Goal: Task Accomplishment & Management: Complete application form

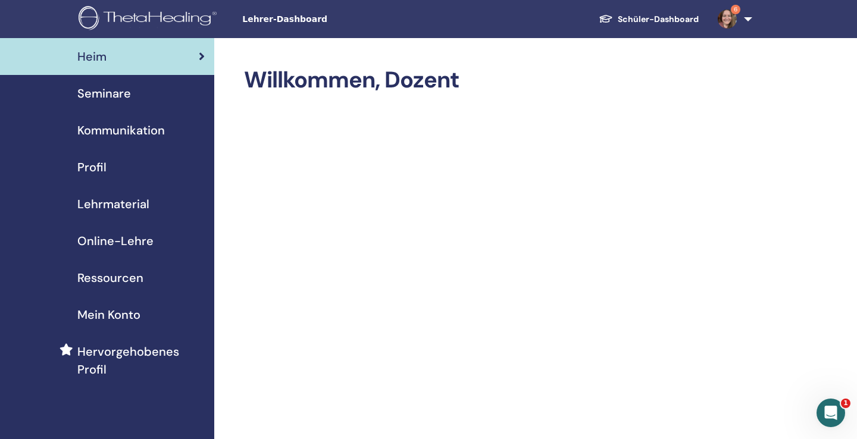
click at [682, 17] on link "Schüler-Dashboard" at bounding box center [648, 19] width 119 height 22
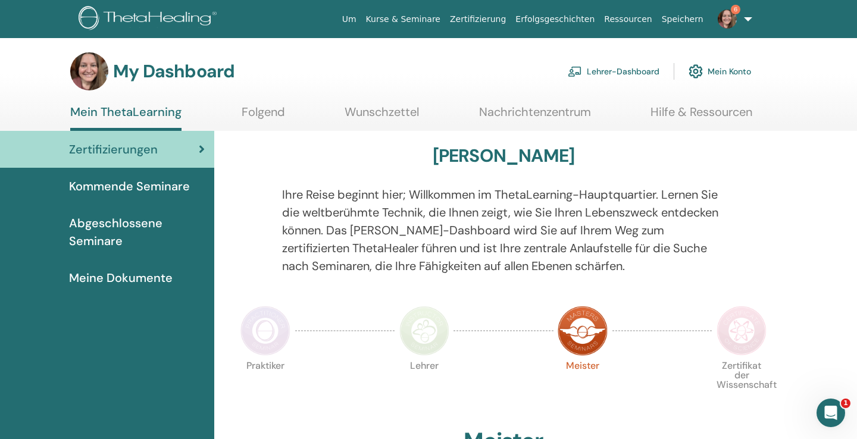
click at [739, 18] on span "6" at bounding box center [727, 19] width 29 height 10
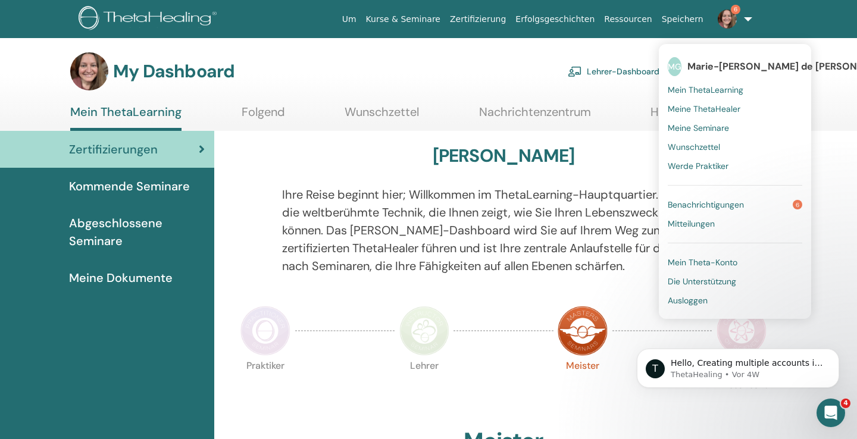
click at [685, 126] on span "Meine Seminare" at bounding box center [698, 128] width 61 height 11
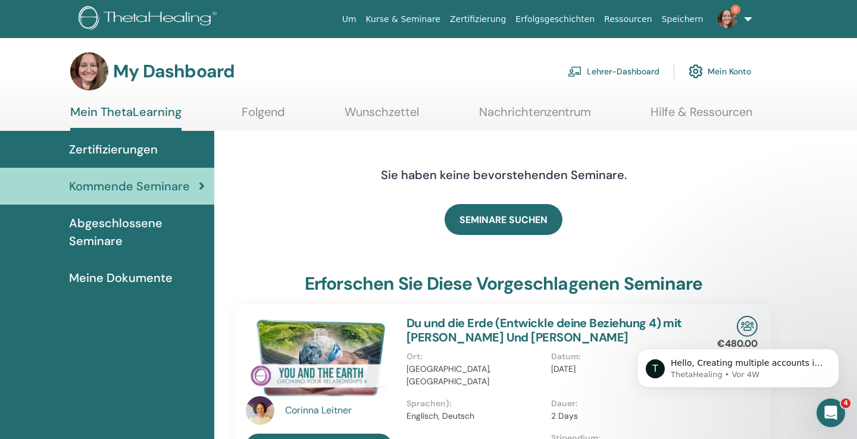
click at [602, 73] on link "Lehrer-Dashboard" at bounding box center [614, 71] width 92 height 26
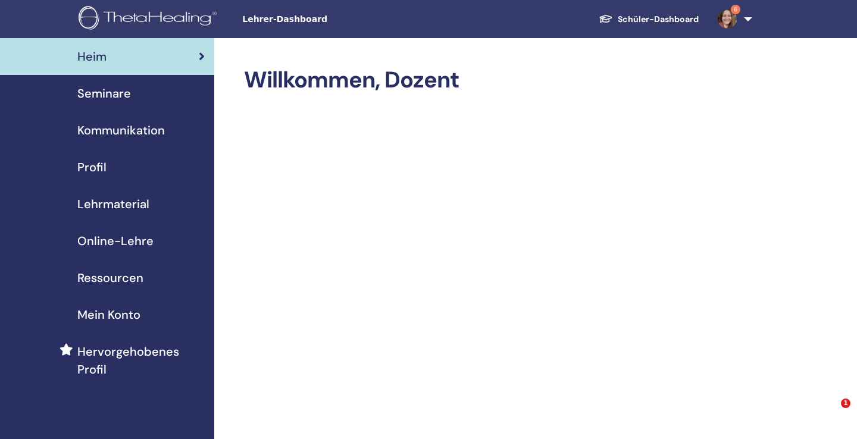
click at [90, 161] on span "Profil" at bounding box center [91, 167] width 29 height 18
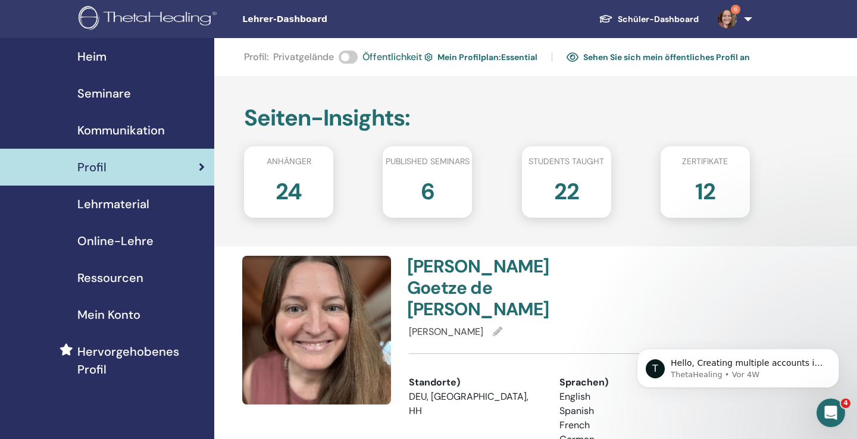
click at [109, 316] on span "Mein Konto" at bounding box center [108, 315] width 63 height 18
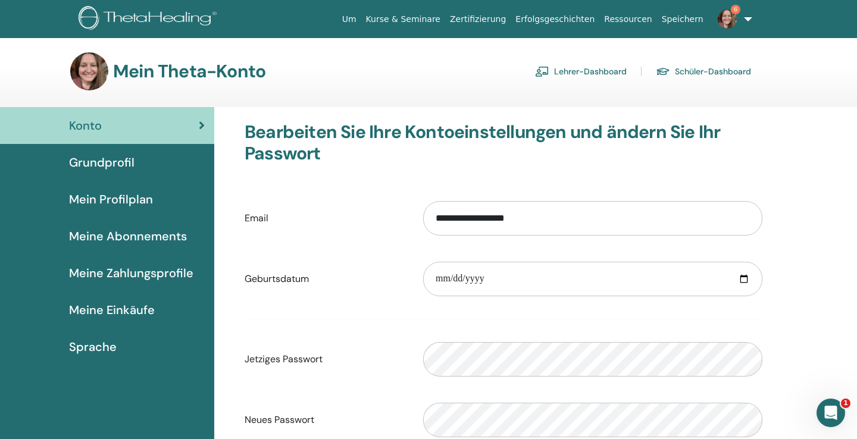
click at [130, 233] on span "Meine Abonnements" at bounding box center [128, 236] width 118 height 18
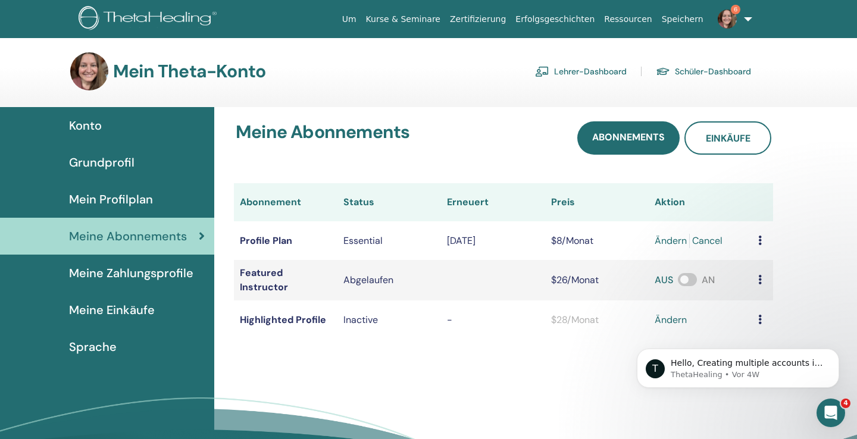
click at [757, 241] on td at bounding box center [762, 240] width 21 height 39
click at [759, 241] on icon at bounding box center [760, 241] width 4 height 10
click at [402, 380] on div "Meine Abonnements Abonnements Einkäufe Abonnement Status Erneuert Preis Aktion …" at bounding box center [535, 312] width 643 height 410
click at [580, 85] on div "Mein Theta-Konto Lehrer-Dashboard Schüler-Dashboard" at bounding box center [410, 71] width 681 height 38
click at [580, 76] on link "Lehrer-Dashboard" at bounding box center [581, 71] width 92 height 19
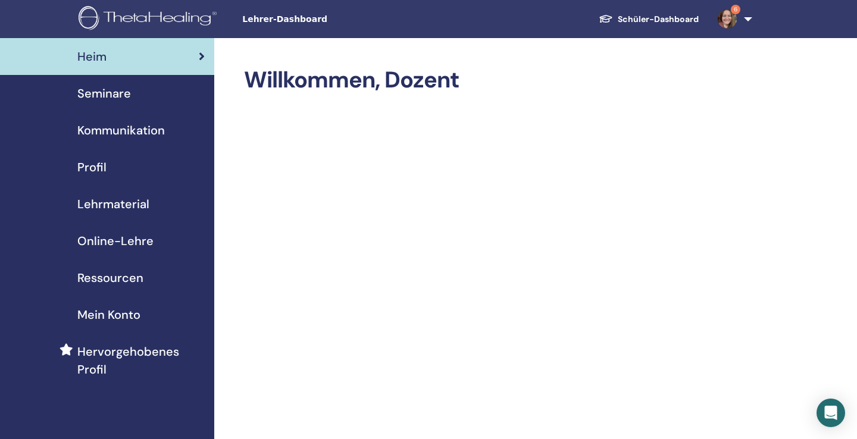
click at [95, 99] on span "Seminare" at bounding box center [104, 94] width 54 height 18
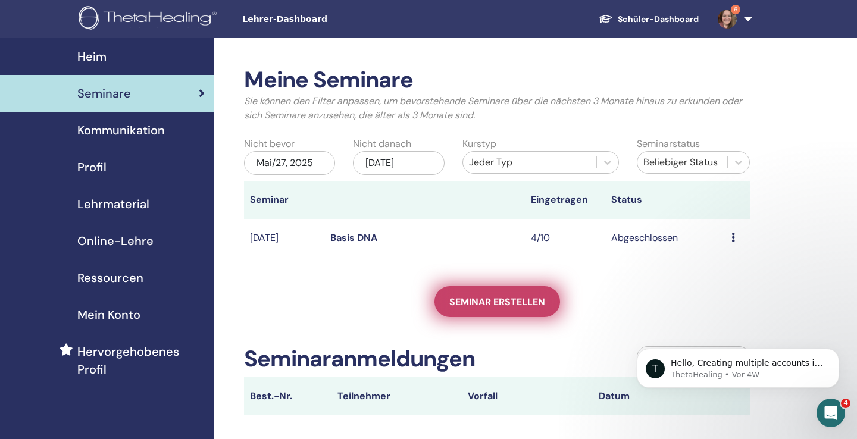
click at [524, 308] on link "Seminar erstellen" at bounding box center [498, 301] width 126 height 31
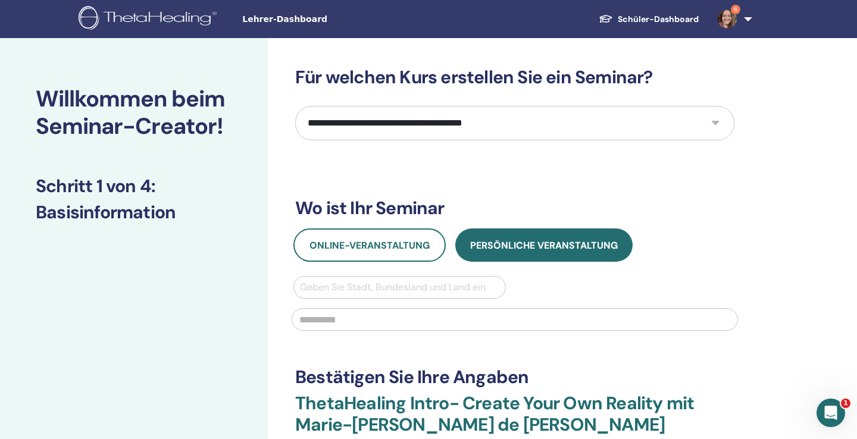
click at [462, 132] on select "**********" at bounding box center [514, 123] width 439 height 35
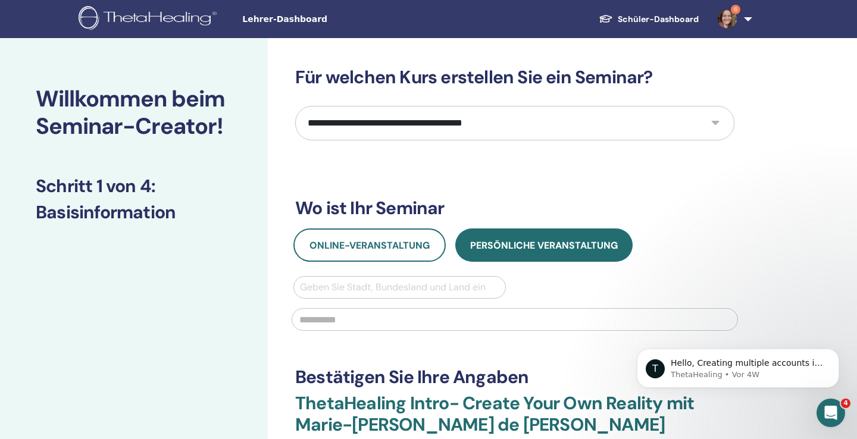
select select "*"
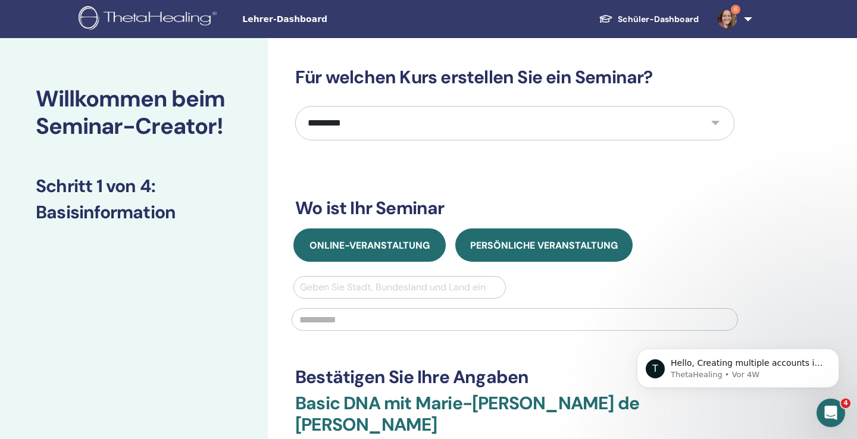
click at [377, 235] on button "Online-Veranstaltung" at bounding box center [369, 245] width 152 height 33
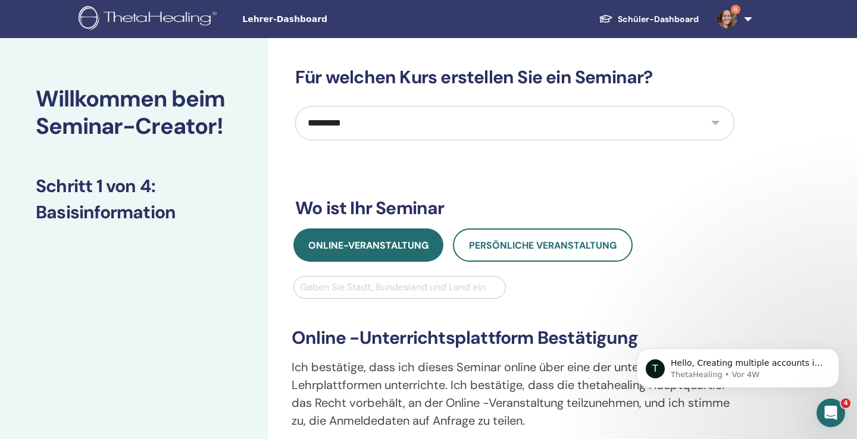
click at [360, 285] on div at bounding box center [399, 287] width 199 height 17
type input "*******"
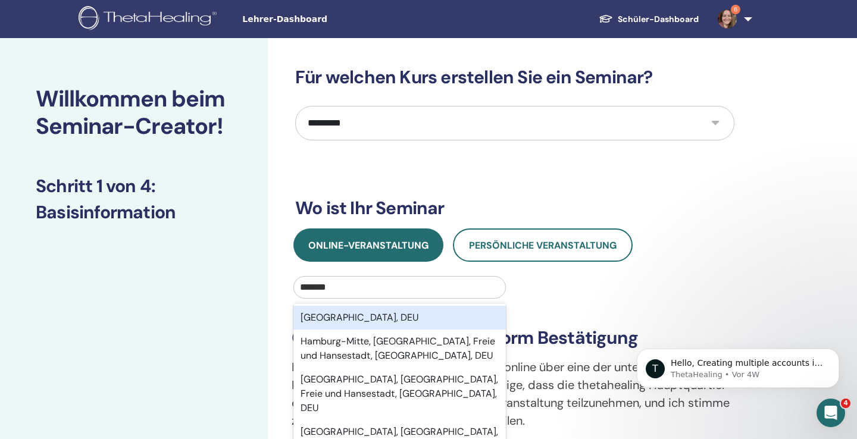
click at [367, 316] on div "Hamburg, DEU" at bounding box center [399, 318] width 212 height 24
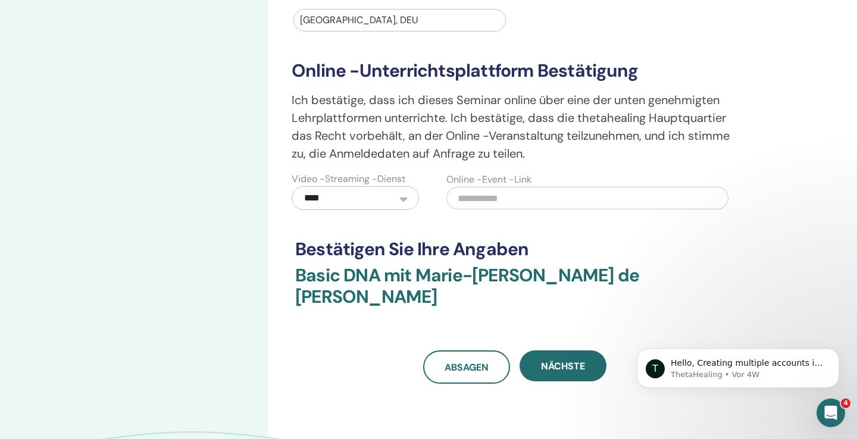
scroll to position [268, 0]
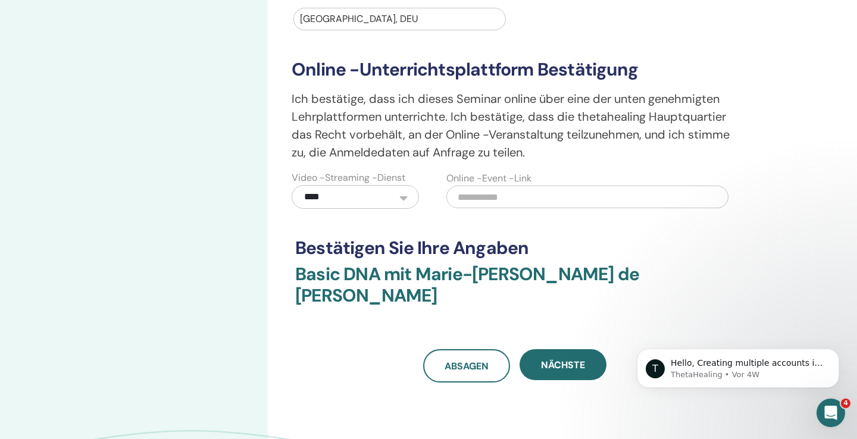
click at [564, 198] on input "text" at bounding box center [587, 197] width 282 height 23
paste input "**********"
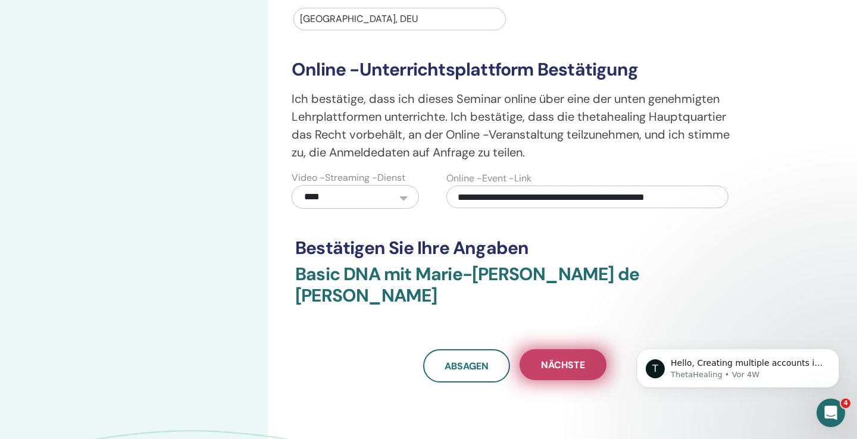
type input "**********"
click at [551, 349] on button "Nächste" at bounding box center [563, 364] width 87 height 31
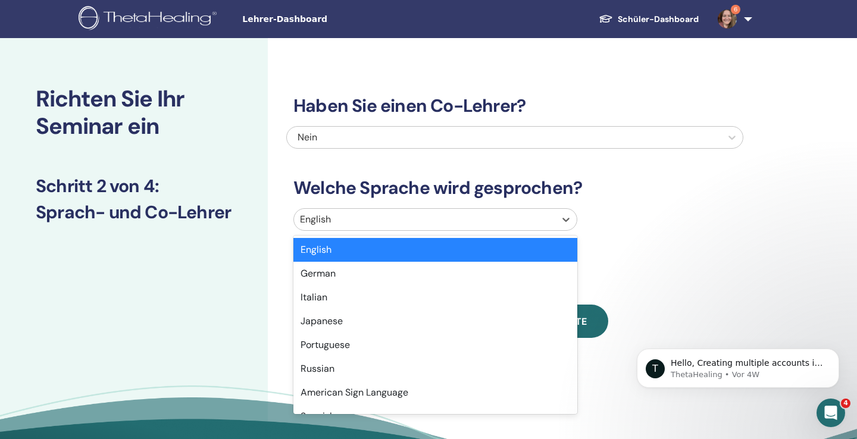
click at [512, 229] on div "English" at bounding box center [424, 219] width 261 height 21
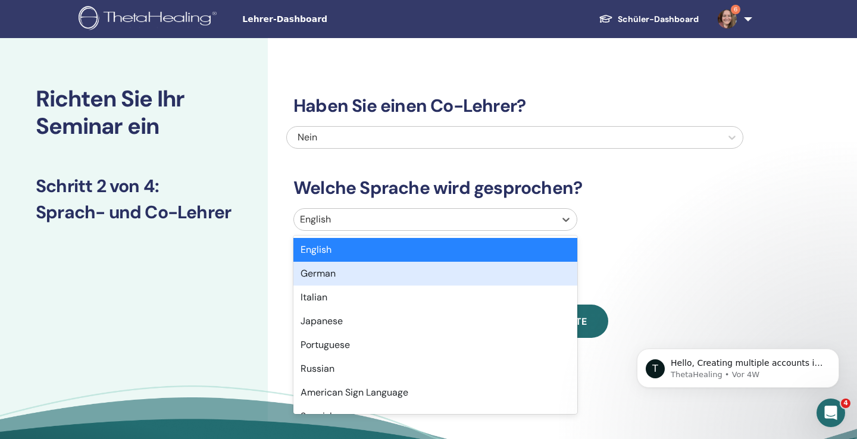
click at [455, 271] on div "German" at bounding box center [435, 274] width 284 height 24
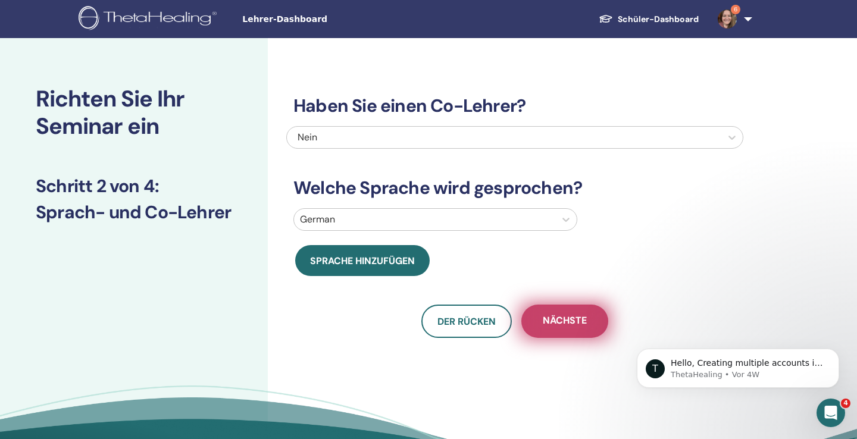
click at [543, 320] on span "Nächste" at bounding box center [565, 321] width 44 height 15
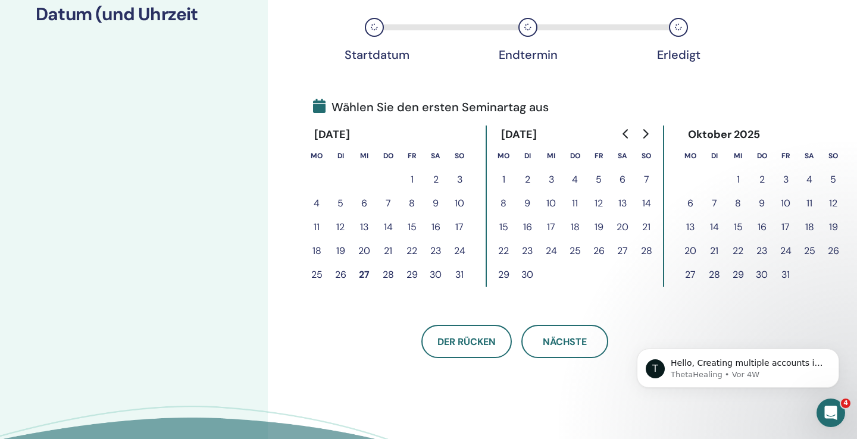
scroll to position [207, 0]
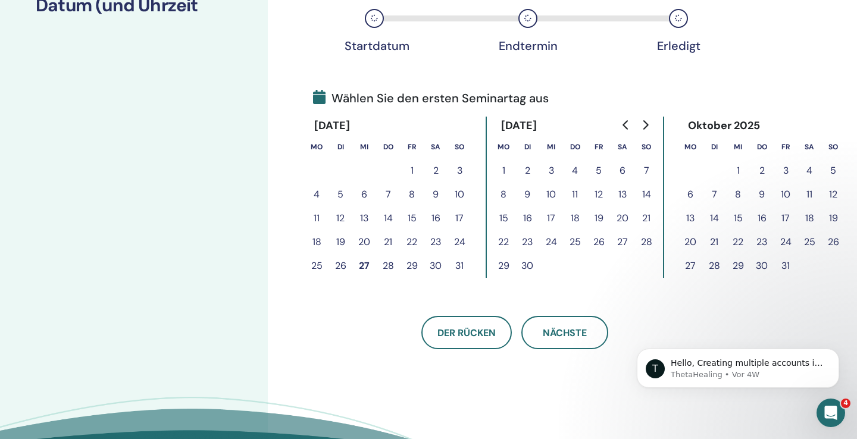
click at [784, 239] on button "24" at bounding box center [786, 242] width 24 height 24
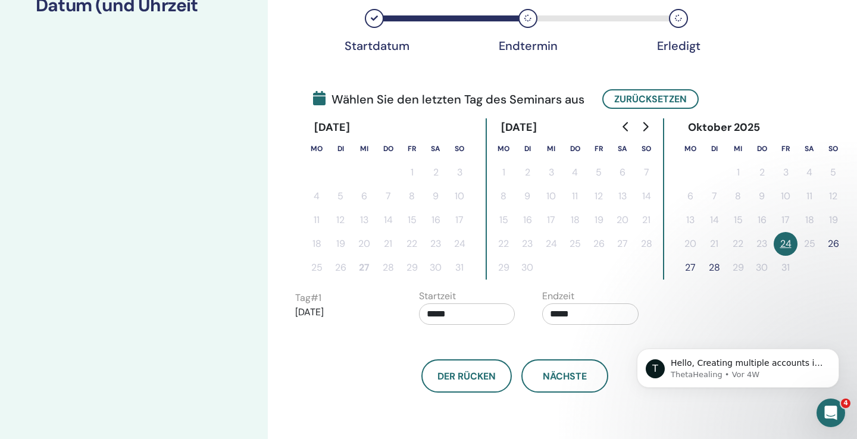
click at [835, 242] on button "26" at bounding box center [833, 244] width 24 height 24
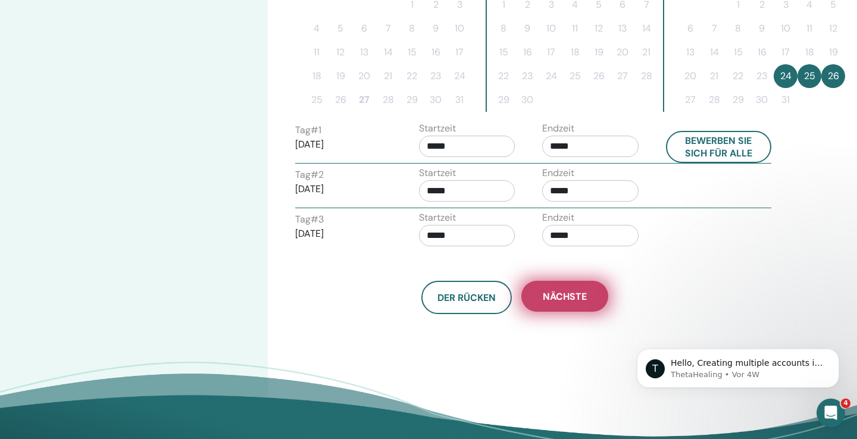
click at [557, 299] on span "Nächste" at bounding box center [565, 296] width 44 height 12
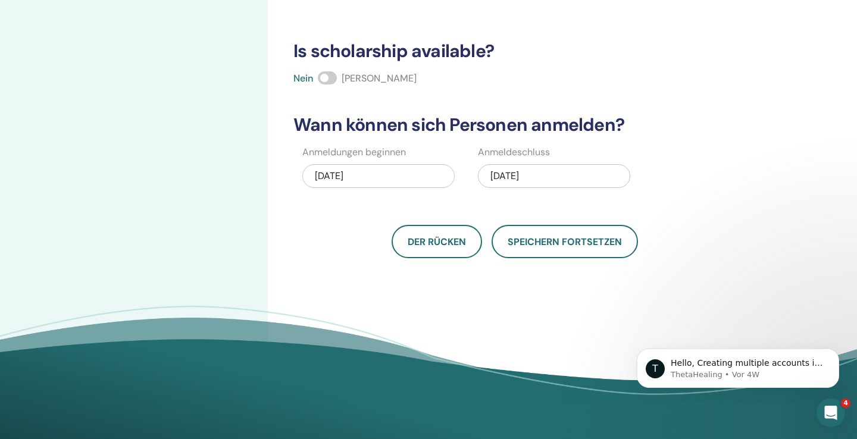
scroll to position [375, 0]
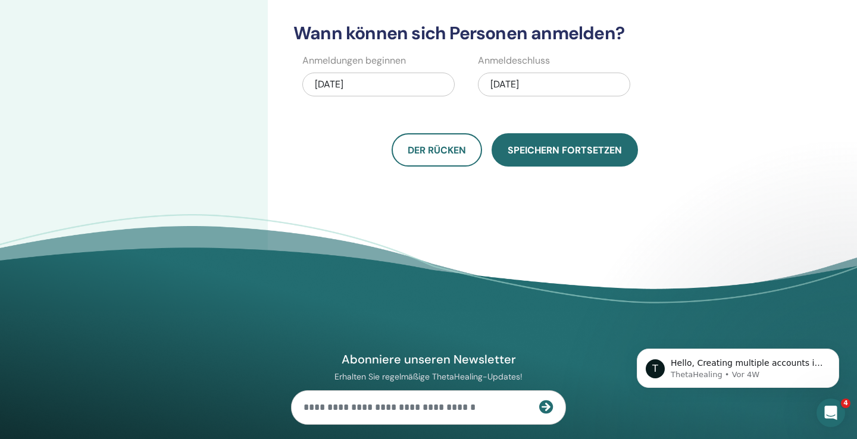
click at [546, 152] on span "Speichern fortsetzen" at bounding box center [565, 150] width 114 height 12
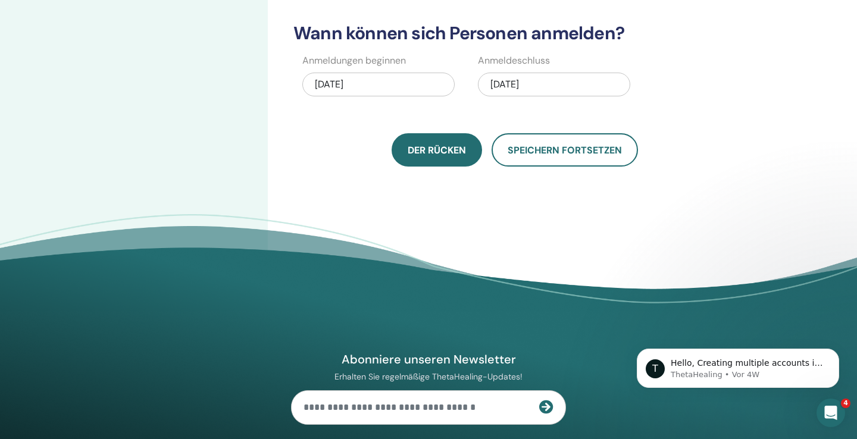
click at [450, 158] on button "Der Rücken" at bounding box center [437, 149] width 90 height 33
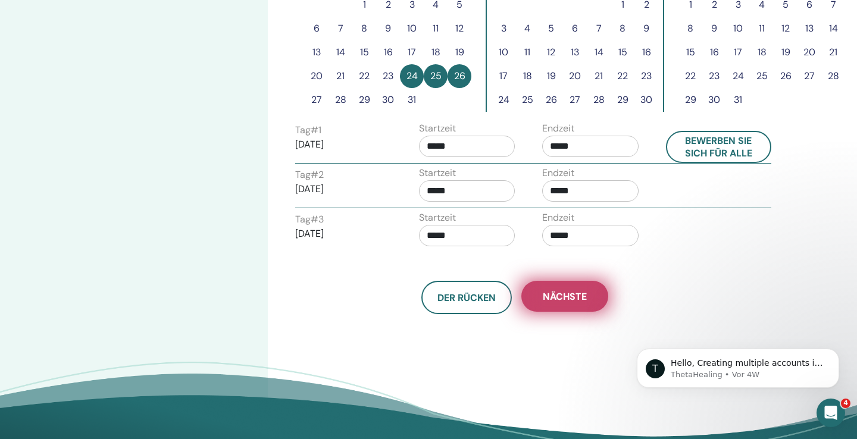
click at [558, 292] on span "Nächste" at bounding box center [565, 296] width 44 height 12
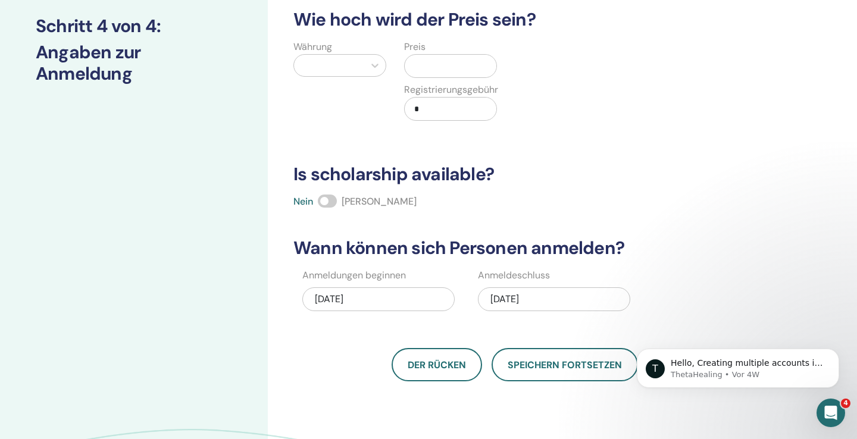
scroll to position [159, 0]
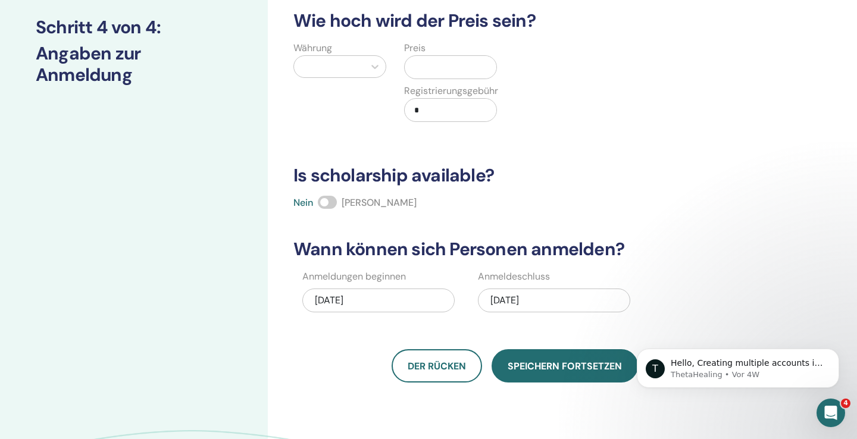
click at [534, 370] on span "Speichern fortsetzen" at bounding box center [565, 366] width 114 height 12
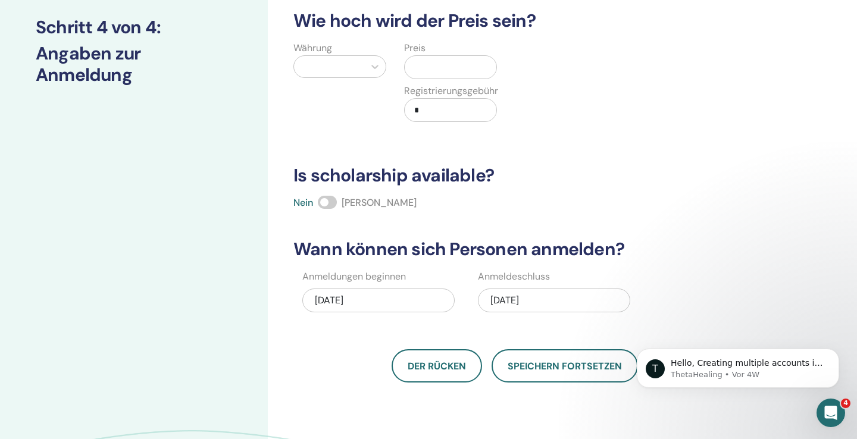
click at [431, 63] on input "text" at bounding box center [453, 67] width 87 height 23
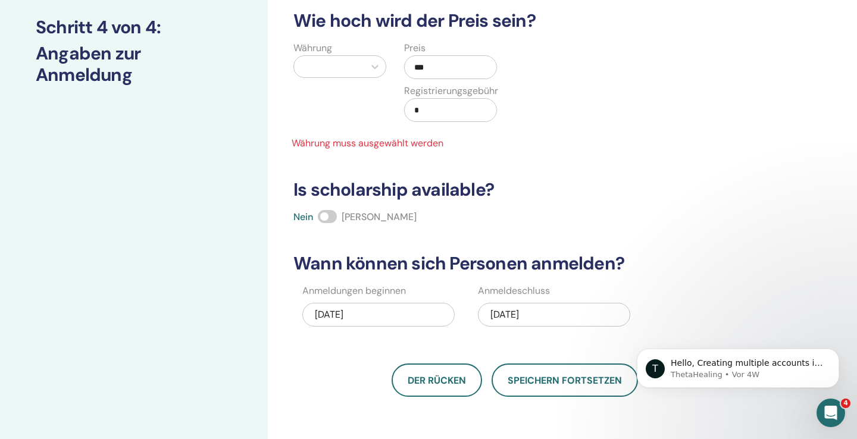
type input "***"
click at [433, 106] on input "*" at bounding box center [453, 110] width 87 height 23
type input "*"
type input "***"
click at [476, 173] on div "Wie viele Personen können teilnehmen? Anzahl Sitzplätze * Wie hoch wird der Pre…" at bounding box center [514, 152] width 457 height 489
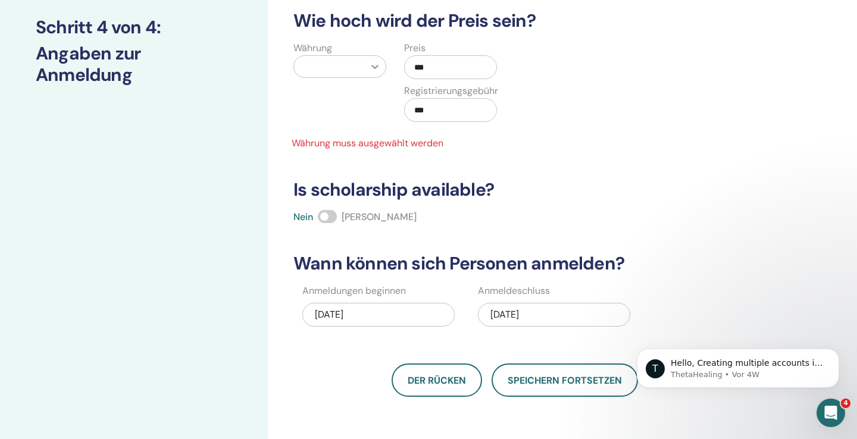
click at [374, 69] on icon at bounding box center [375, 67] width 12 height 12
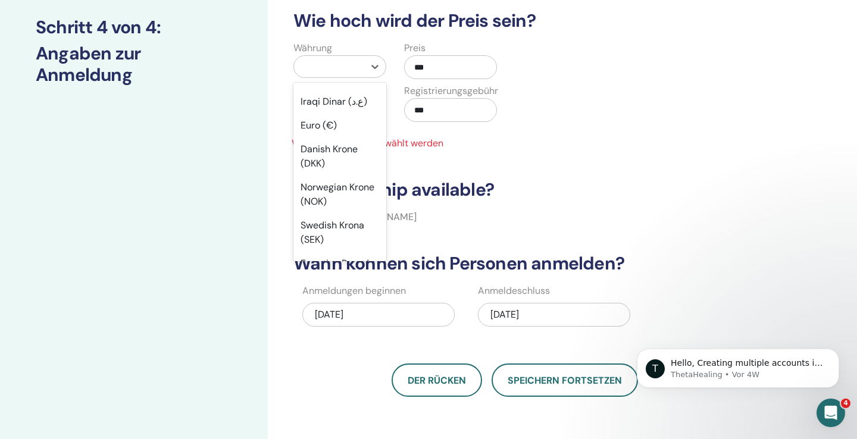
scroll to position [957, 0]
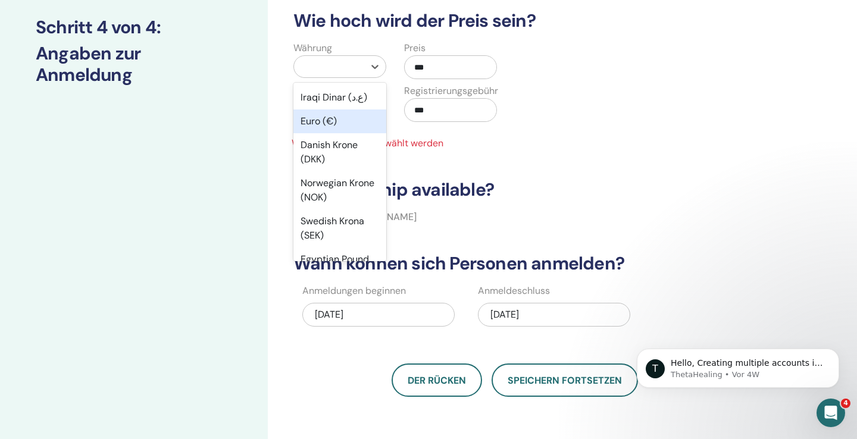
click at [324, 130] on div "Euro (€)" at bounding box center [339, 122] width 93 height 24
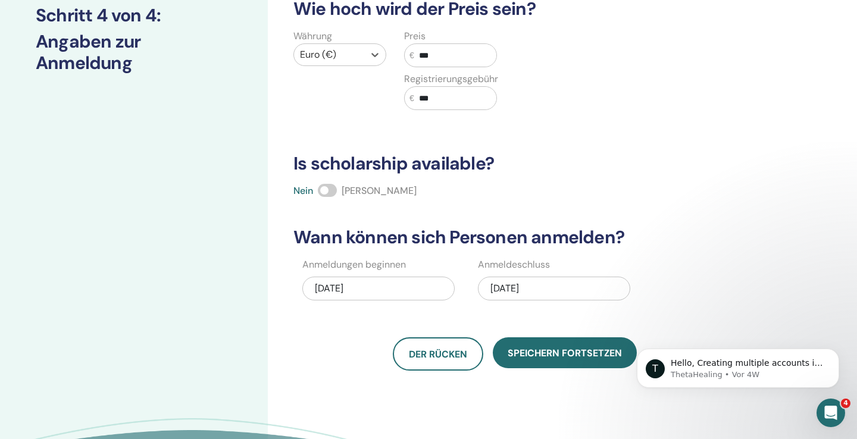
scroll to position [171, 0]
click at [327, 183] on span at bounding box center [327, 189] width 19 height 13
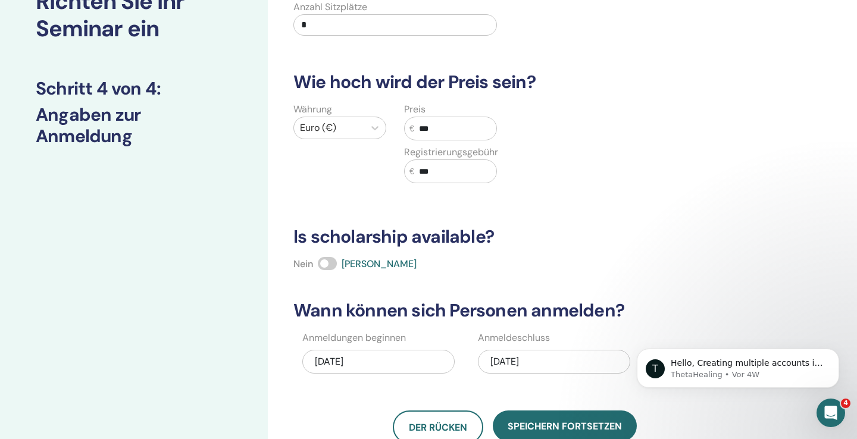
scroll to position [80, 0]
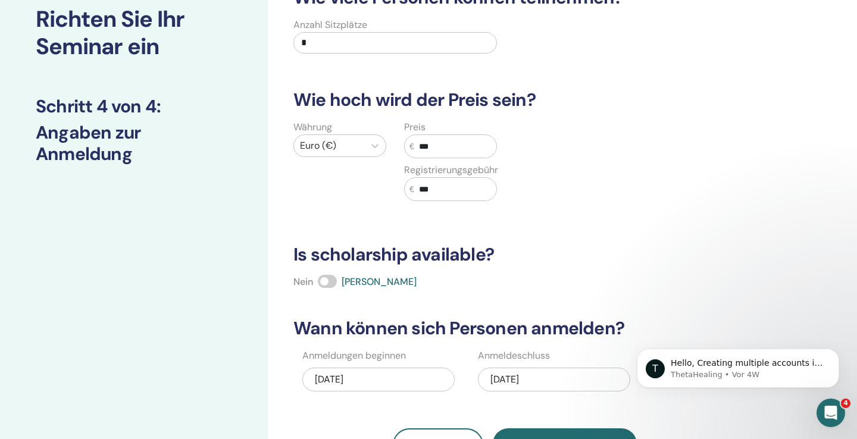
click at [348, 42] on input "*" at bounding box center [395, 42] width 204 height 21
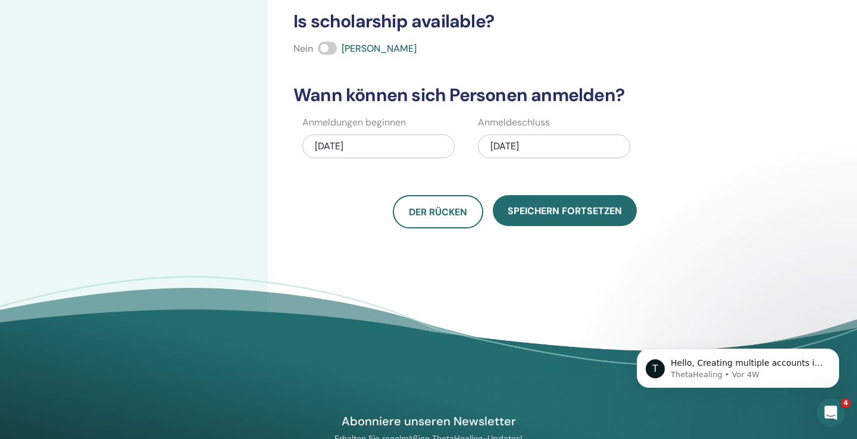
scroll to position [379, 0]
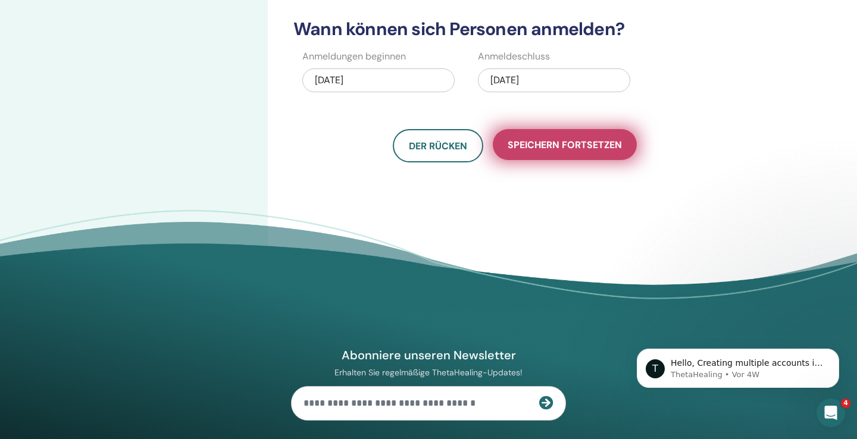
type input "**"
click at [521, 154] on button "Speichern fortsetzen" at bounding box center [565, 144] width 144 height 31
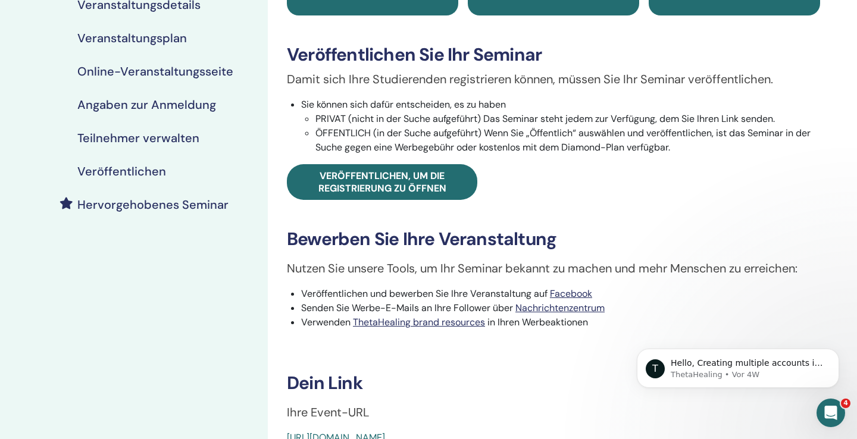
scroll to position [149, 0]
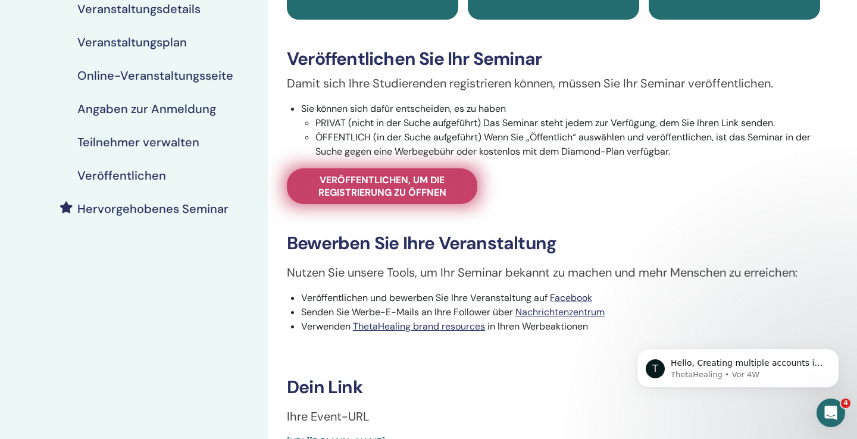
click at [393, 183] on span "Veröffentlichen, um die Registrierung zu öffnen" at bounding box center [382, 186] width 161 height 25
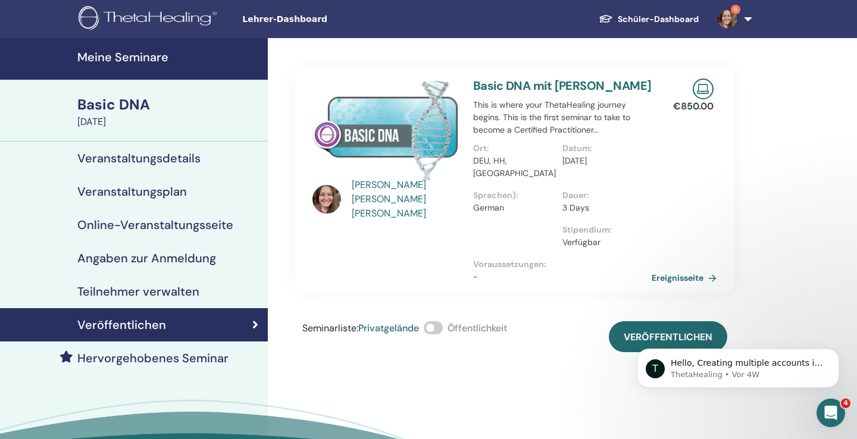
click at [436, 327] on span at bounding box center [433, 327] width 19 height 13
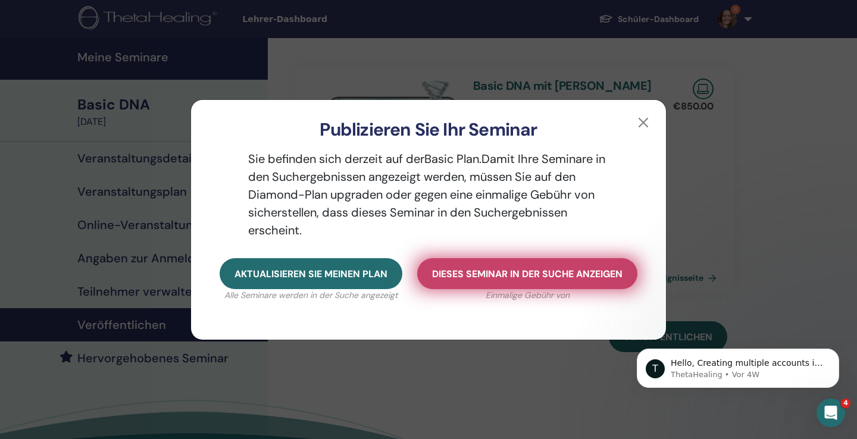
click at [536, 273] on span "Dieses Seminar in der Suche anzeigen" at bounding box center [527, 274] width 190 height 12
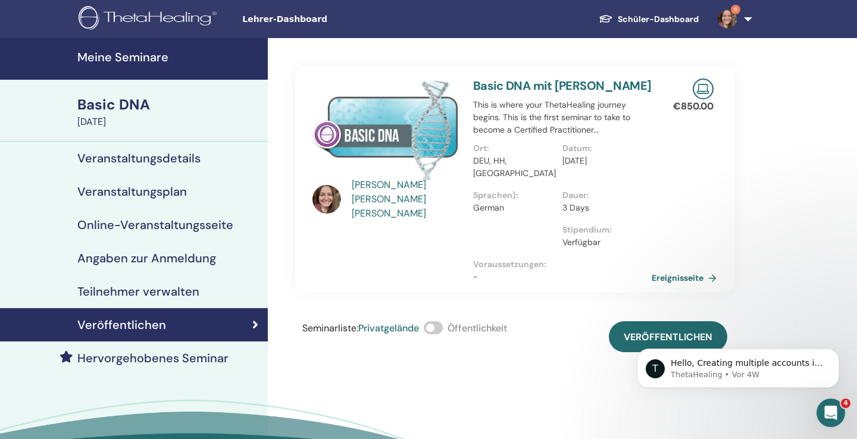
click at [160, 258] on h4 "Angaben zur Anmeldung" at bounding box center [146, 258] width 139 height 14
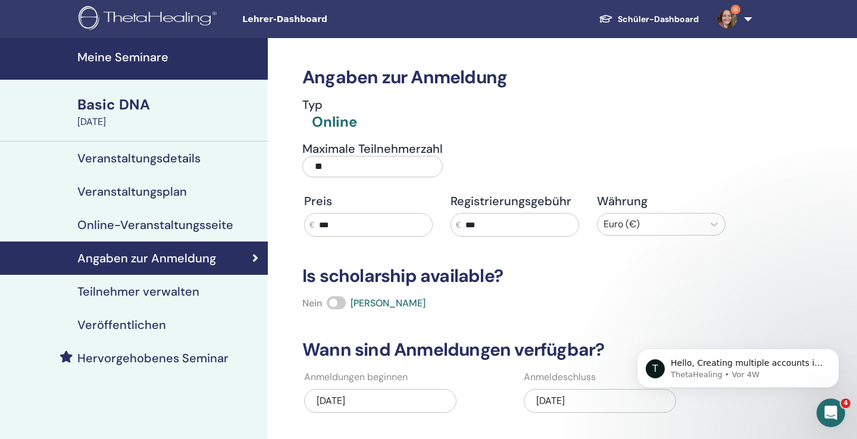
click at [503, 227] on input "***" at bounding box center [520, 225] width 118 height 23
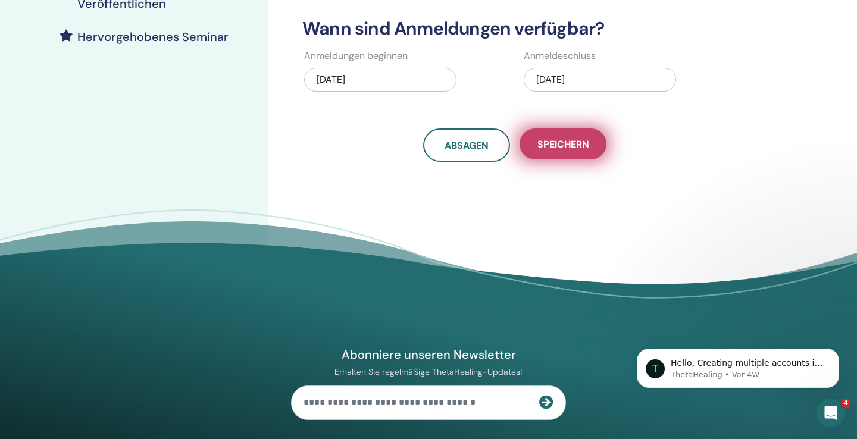
type input "**"
click at [564, 145] on span "Speichern" at bounding box center [563, 144] width 52 height 12
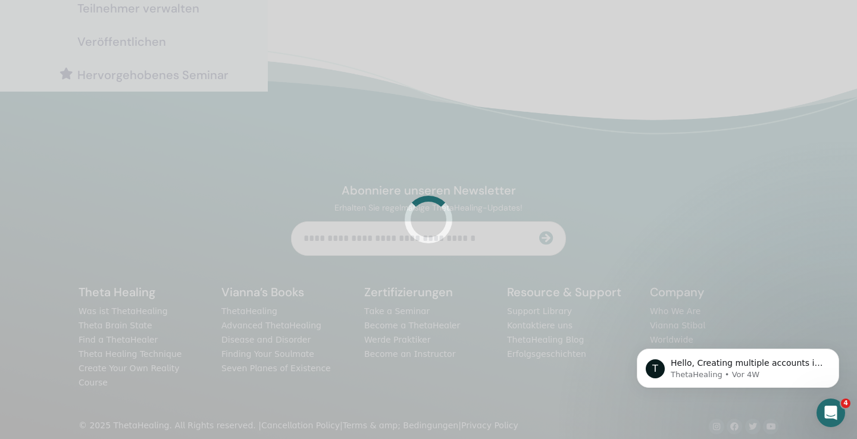
scroll to position [321, 0]
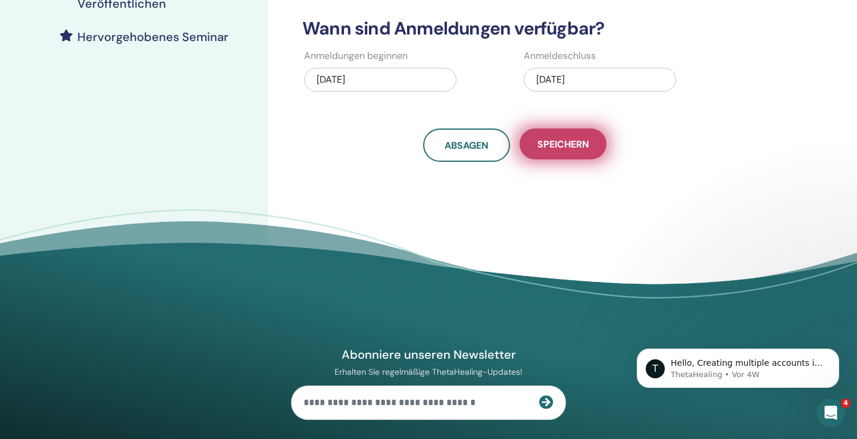
click at [565, 145] on span "Speichern" at bounding box center [563, 144] width 52 height 12
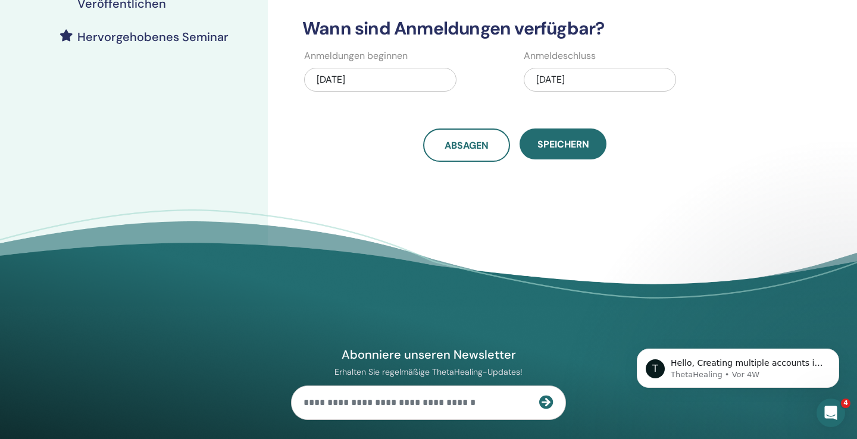
click at [565, 145] on span "Speichern" at bounding box center [563, 144] width 52 height 12
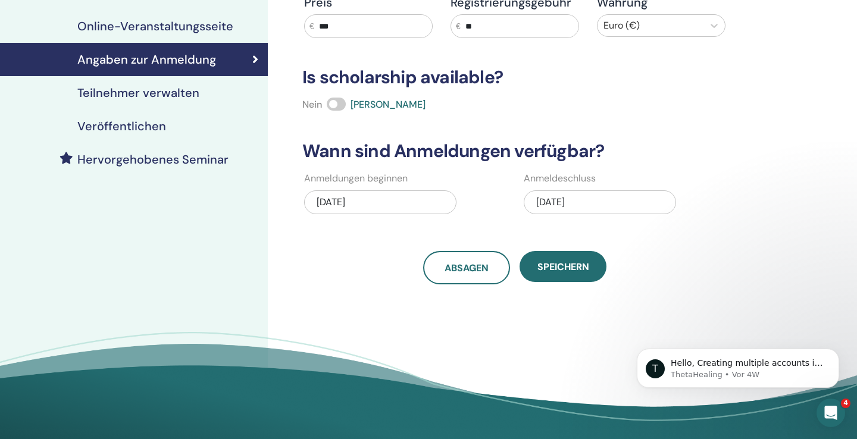
scroll to position [219, 0]
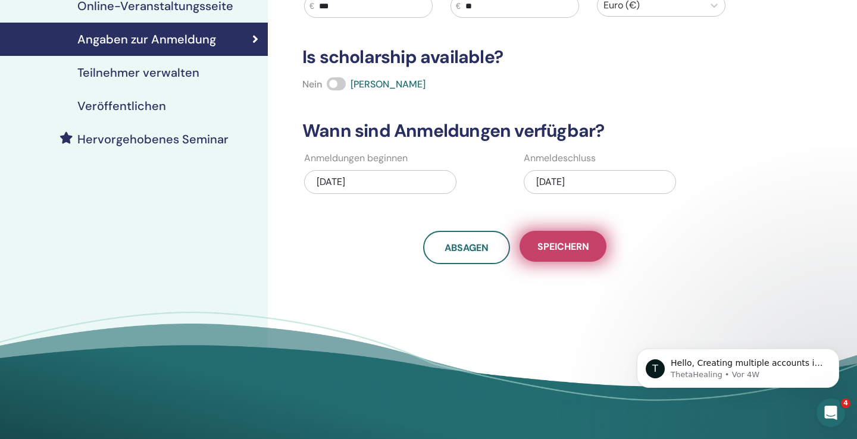
click at [540, 249] on span "Speichern" at bounding box center [563, 246] width 52 height 12
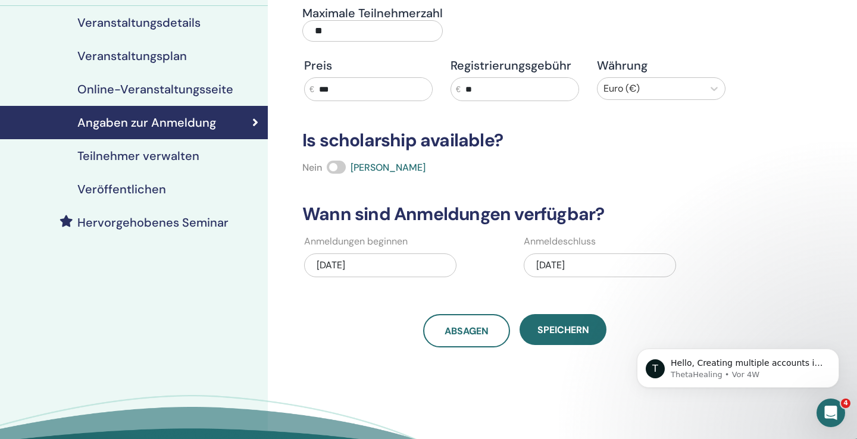
scroll to position [0, 0]
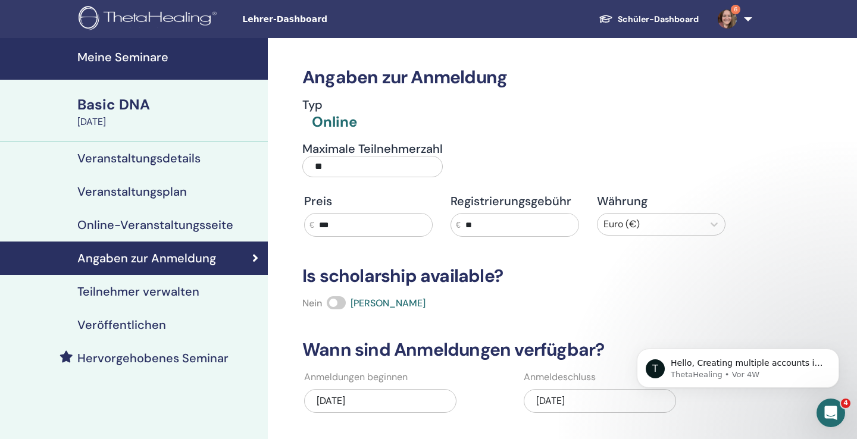
click at [124, 321] on h4 "Veröffentlichen" at bounding box center [121, 325] width 89 height 14
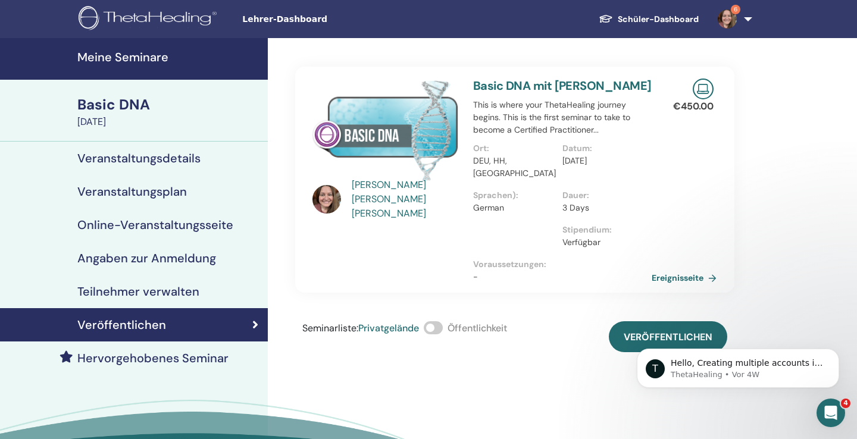
click at [633, 335] on body "T Hello, Creating multiple accounts in the database may cause issues with her l…" at bounding box center [738, 366] width 229 height 74
click at [669, 336] on body "T Hello, Creating multiple accounts in the database may cause issues with her l…" at bounding box center [738, 366] width 229 height 74
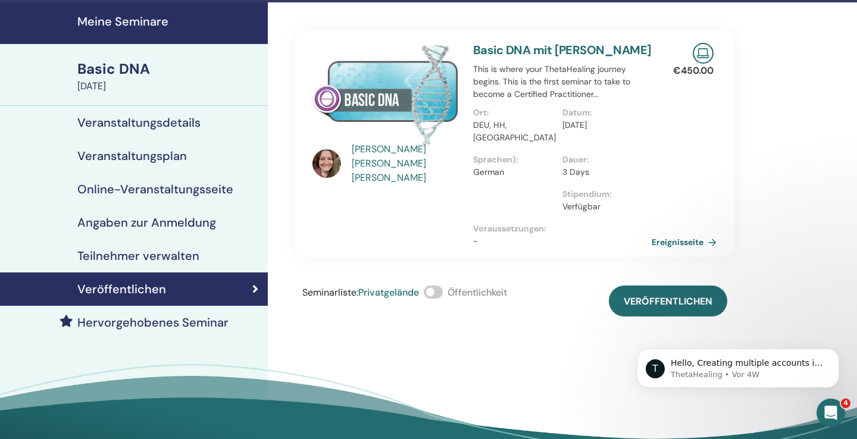
scroll to position [49, 0]
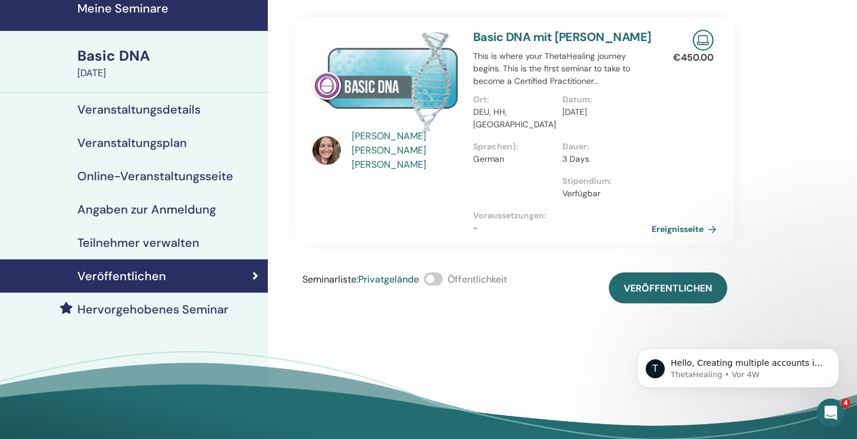
click at [655, 283] on div "T Hello, Creating multiple accounts in the database may cause issues with her l…" at bounding box center [738, 313] width 219 height 149
click at [662, 292] on div "T Hello, Creating multiple accounts in the database may cause issues with her l…" at bounding box center [738, 313] width 219 height 149
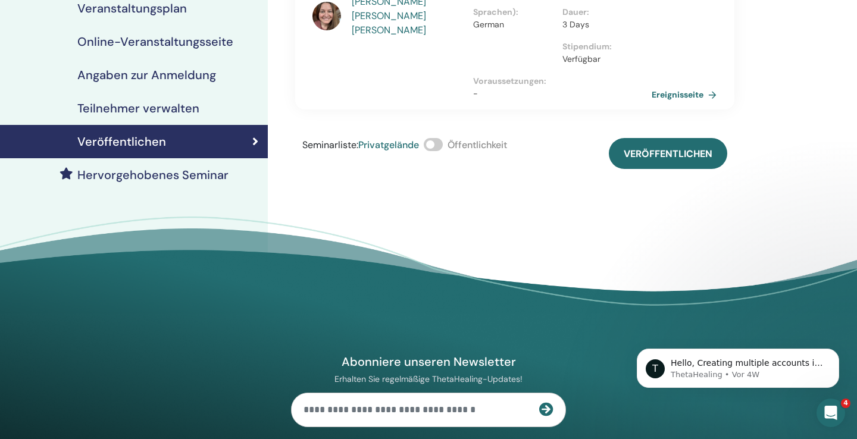
scroll to position [111, 0]
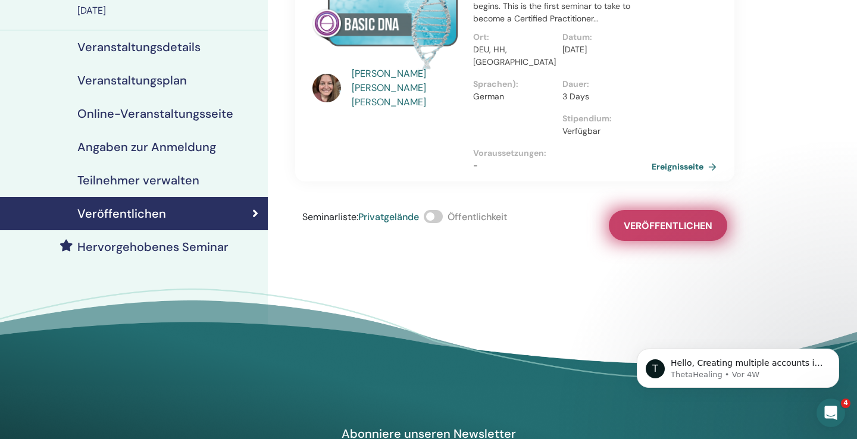
click at [677, 227] on span "Veröffentlichen" at bounding box center [668, 226] width 89 height 12
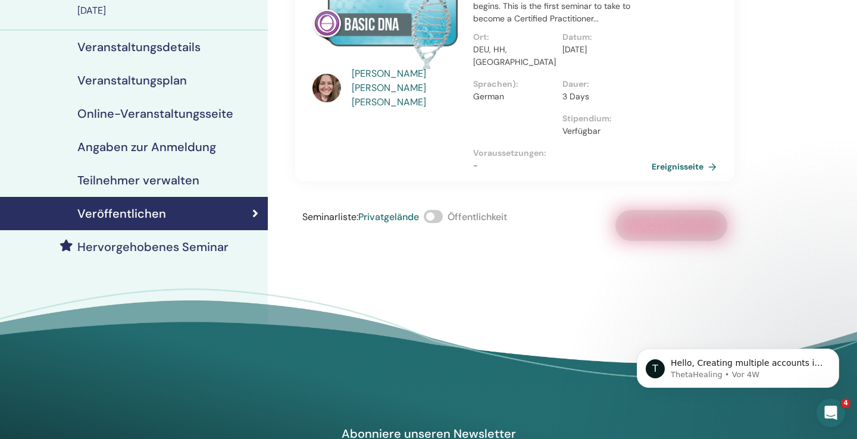
scroll to position [0, 0]
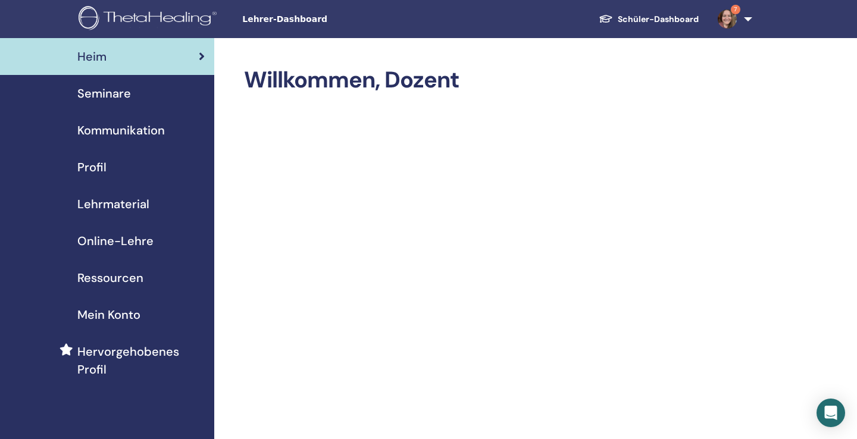
click at [101, 175] on span "Profil" at bounding box center [91, 167] width 29 height 18
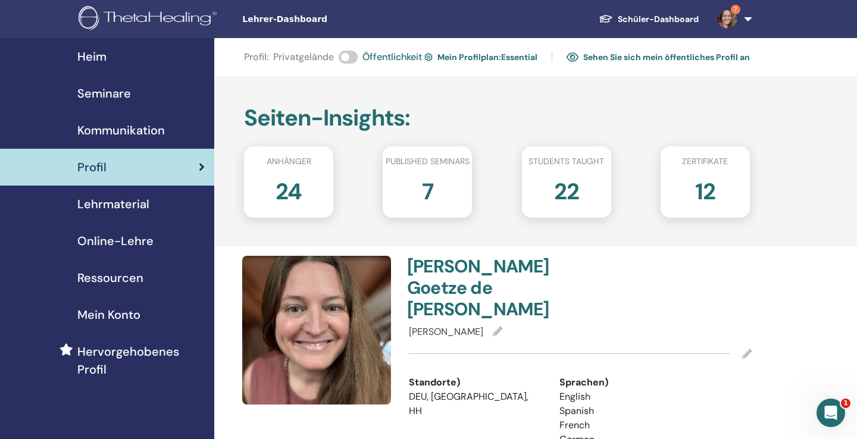
click at [102, 323] on span "Mein Konto" at bounding box center [108, 315] width 63 height 18
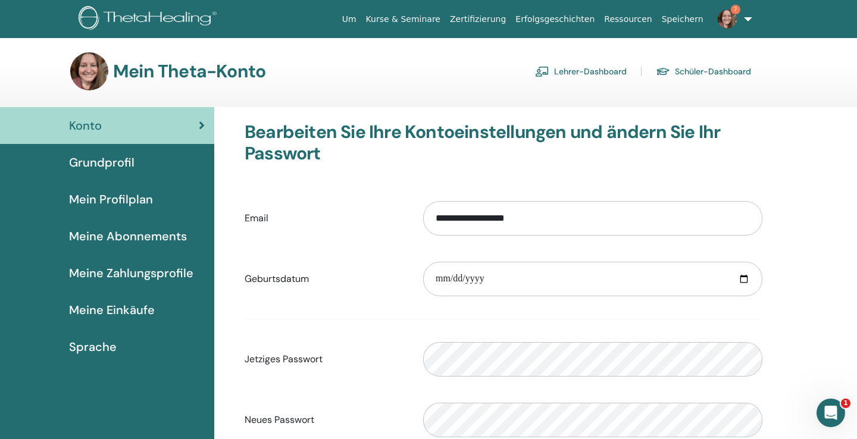
click at [96, 233] on span "Meine Abonnements" at bounding box center [128, 236] width 118 height 18
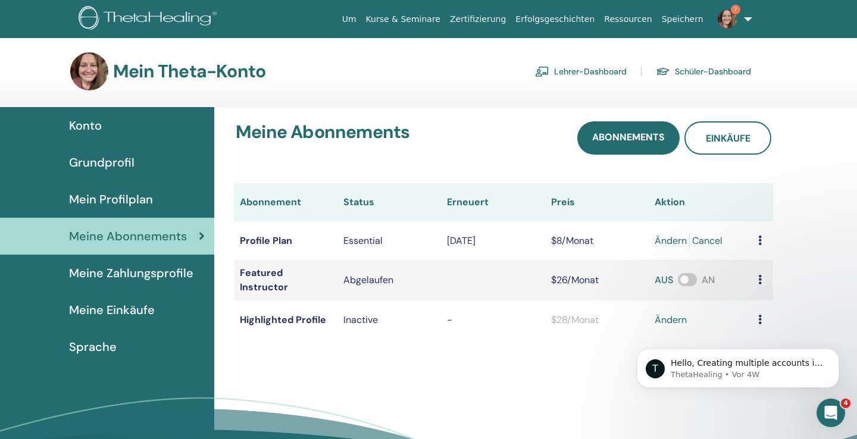
click at [674, 238] on link "ändern" at bounding box center [671, 241] width 32 height 14
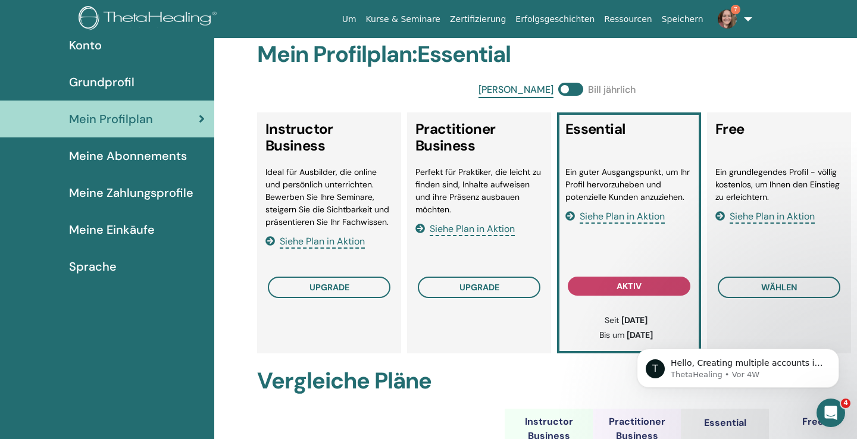
scroll to position [115, 0]
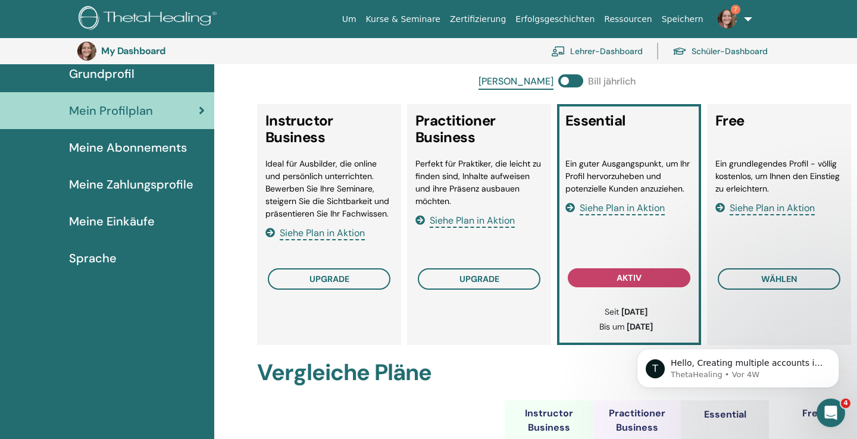
click at [627, 212] on span "Siehe Plan in Aktion" at bounding box center [622, 209] width 85 height 14
click at [457, 225] on span "Siehe Plan in Aktion" at bounding box center [472, 221] width 85 height 14
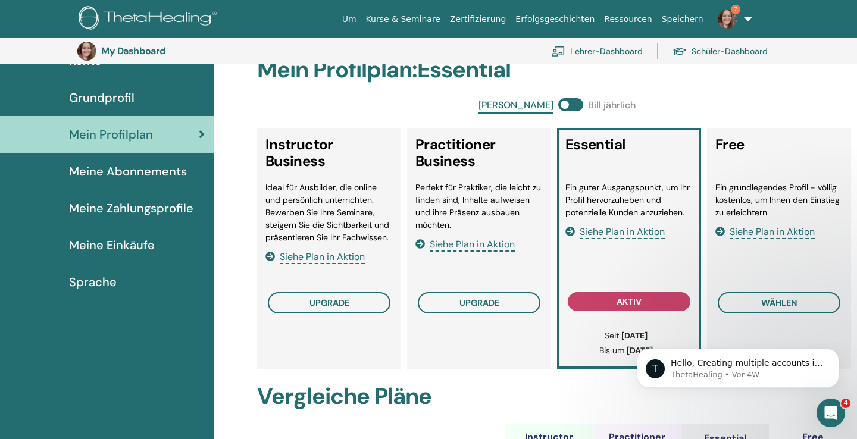
scroll to position [0, 0]
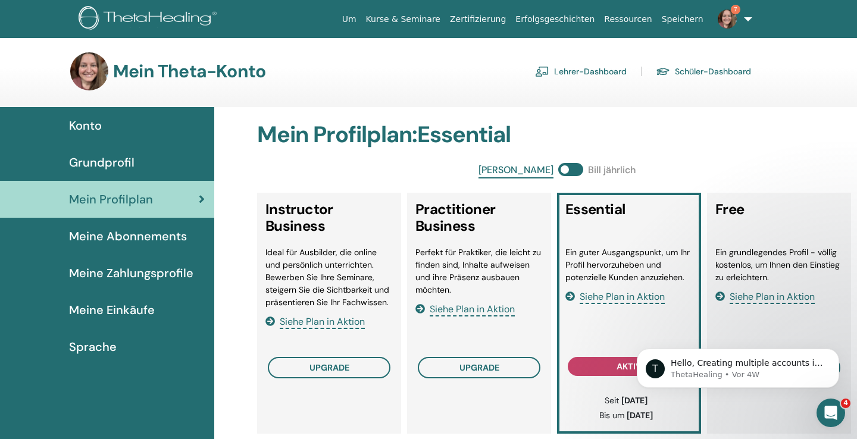
click at [102, 242] on span "Meine Abonnements" at bounding box center [128, 236] width 118 height 18
